Goal: Navigation & Orientation: Find specific page/section

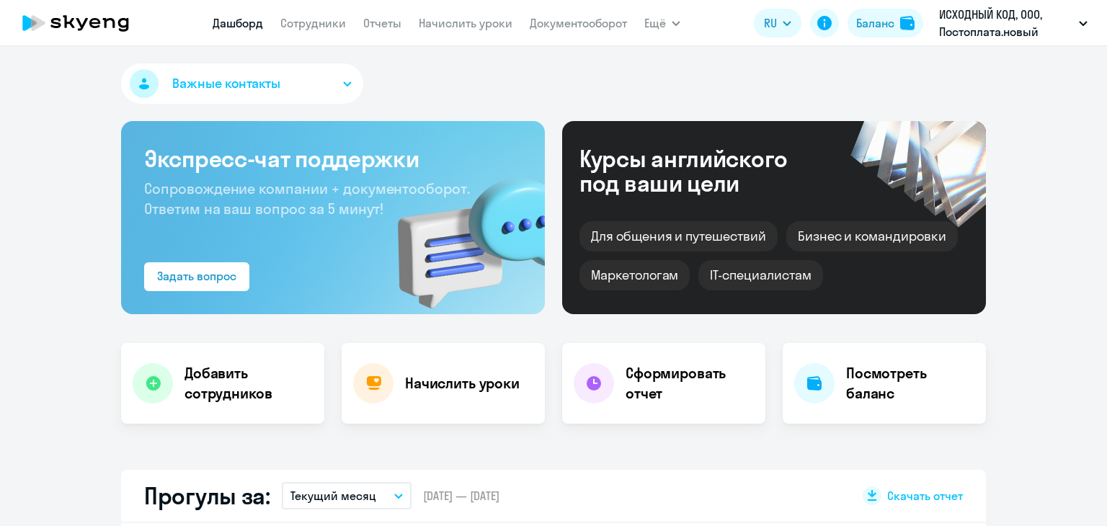
select select "30"
click at [450, 26] on link "Начислить уроки" at bounding box center [466, 23] width 94 height 14
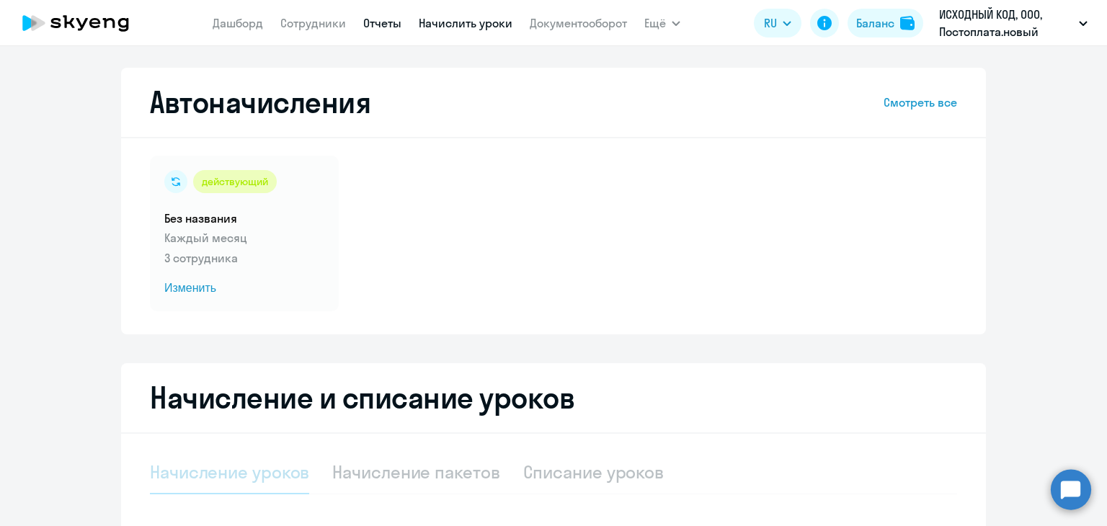
select select "10"
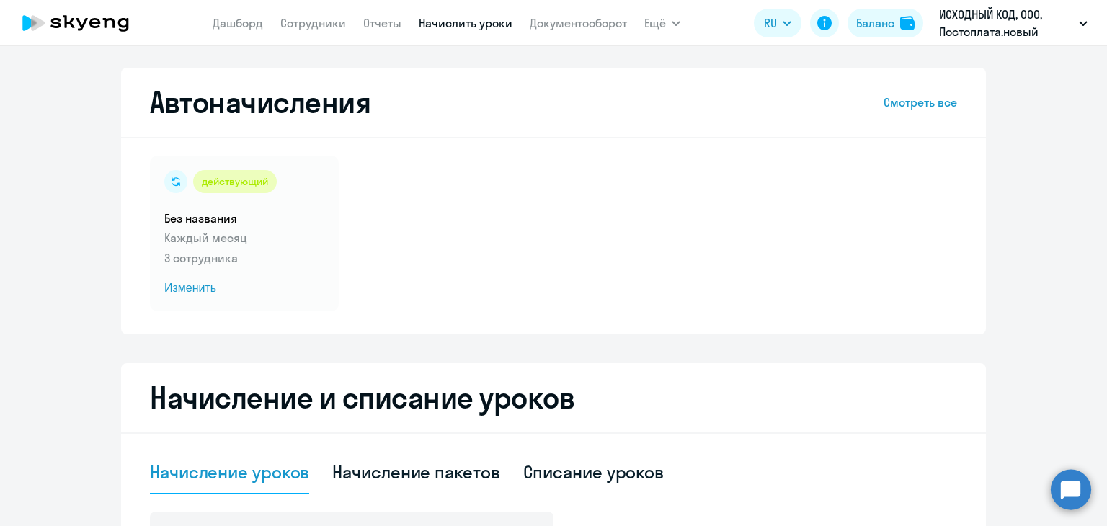
click at [571, 15] on app-menu-item-link "Документооборот" at bounding box center [578, 23] width 97 height 18
click at [574, 18] on link "Документооборот" at bounding box center [578, 23] width 97 height 14
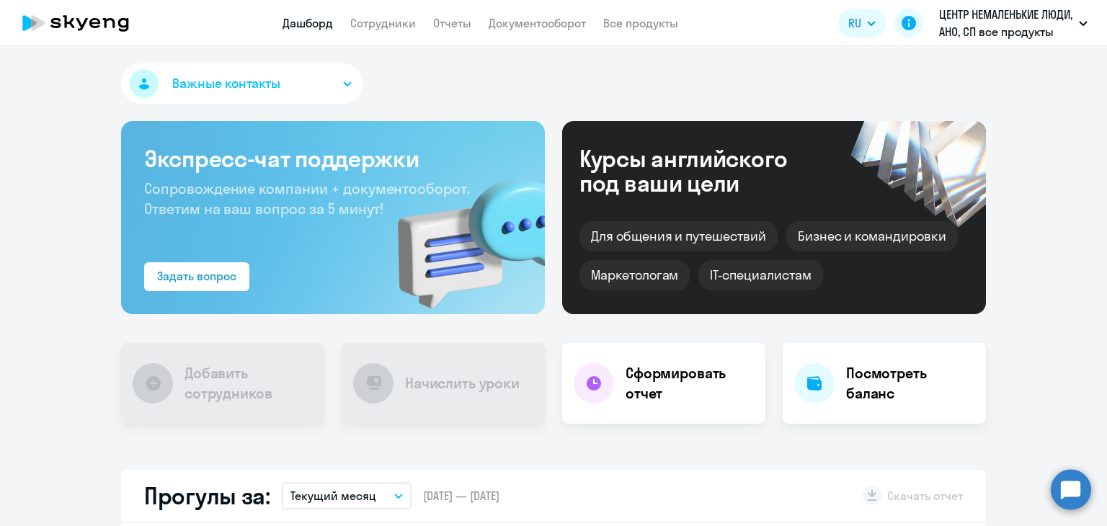
click at [423, 27] on nav "Дашборд Сотрудники Отчеты Документооборот Все продукты" at bounding box center [480, 23] width 396 height 18
select select "30"
click at [465, 24] on link "Отчеты" at bounding box center [452, 23] width 38 height 14
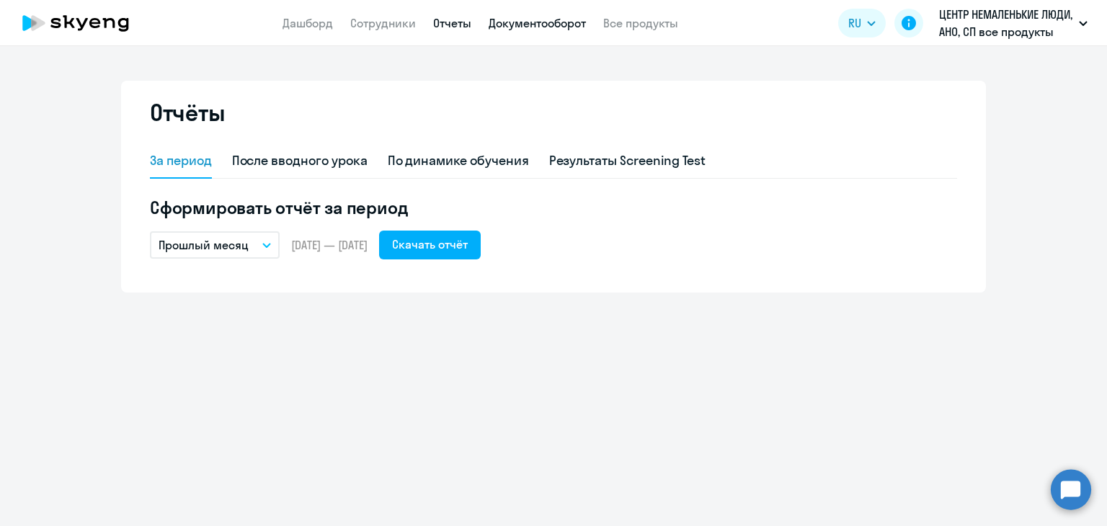
click at [528, 24] on link "Документооборот" at bounding box center [537, 23] width 97 height 14
